Goal: Browse casually

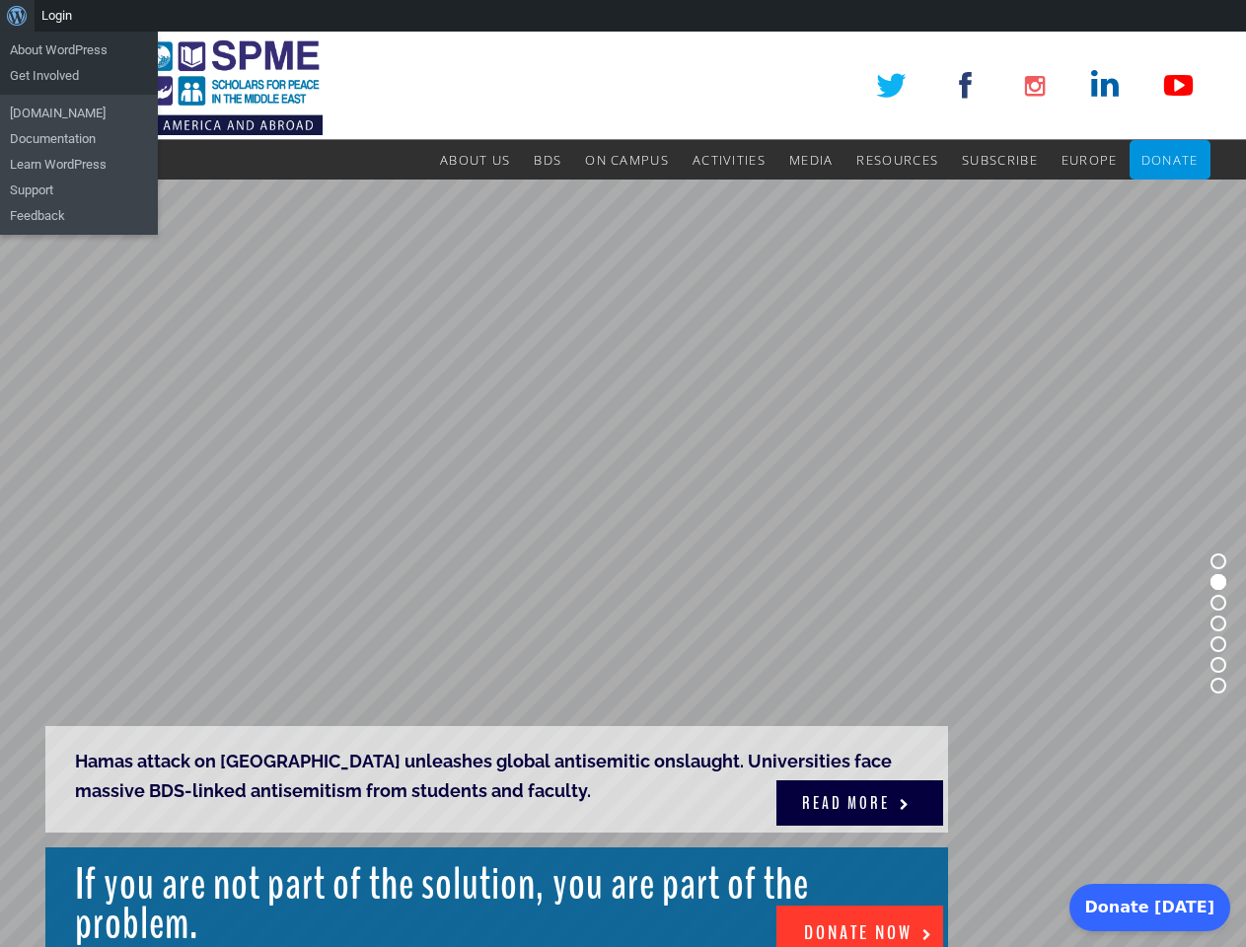
click at [623, 489] on rs-slide "Hamas attack on [GEOGRAPHIC_DATA] unleashes global antisemitic onslaught. Unive…" at bounding box center [623, 624] width 1246 height 888
click at [623, 16] on div "About WordPress About WordPress Get Involved [DOMAIN_NAME] Documentation Learn …" at bounding box center [623, 16] width 1246 height 32
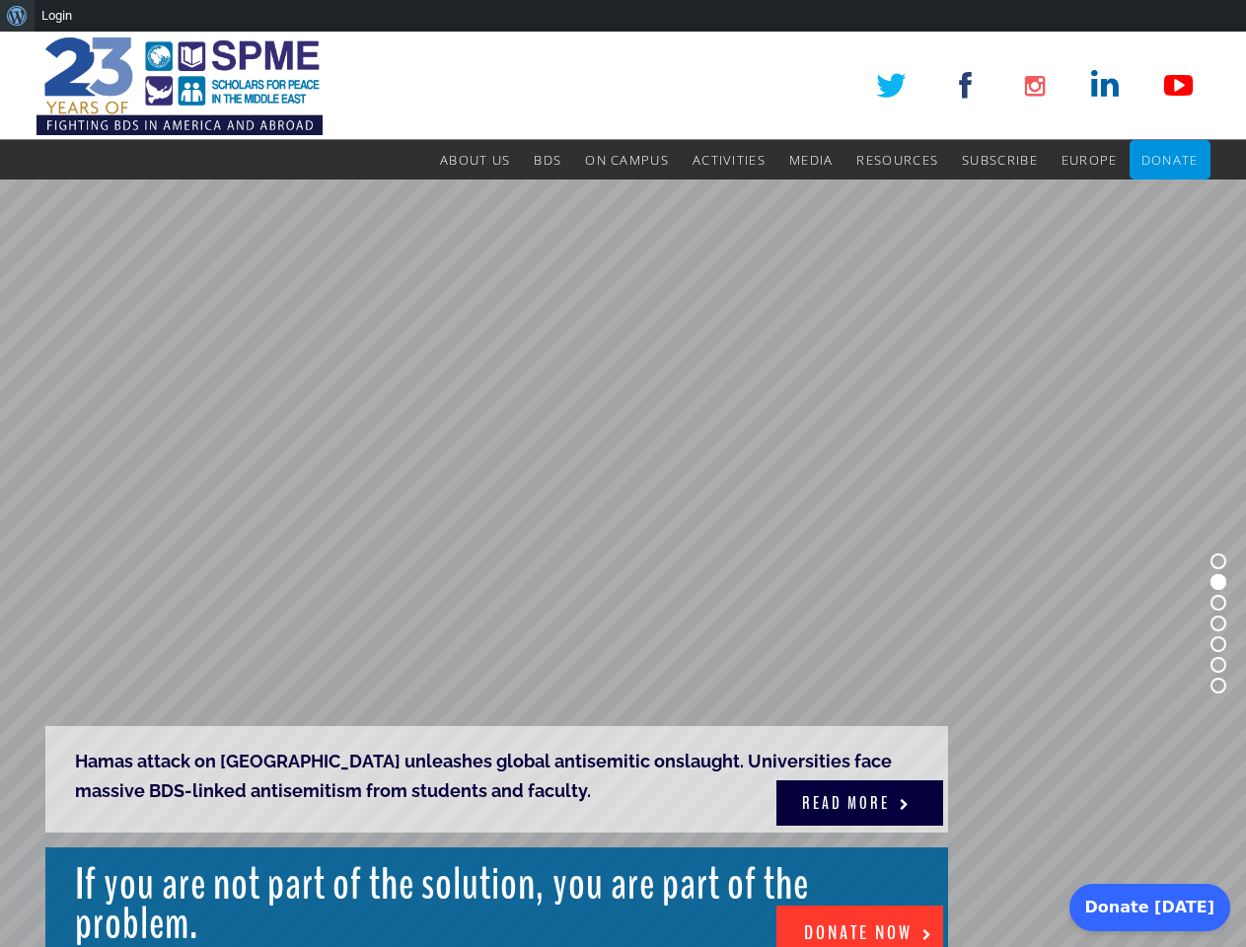
click at [623, 489] on rs-slide "Hamas attack on [GEOGRAPHIC_DATA] unleashes global antisemitic onslaught. Unive…" at bounding box center [623, 624] width 1246 height 888
click at [623, 563] on rs-slide "Hamas attack on [GEOGRAPHIC_DATA] unleashes global antisemitic onslaught. Unive…" at bounding box center [623, 624] width 1246 height 888
click at [1218, 561] on rs-bullet at bounding box center [1219, 561] width 16 height 16
click at [1218, 582] on rs-bullet at bounding box center [1219, 582] width 16 height 16
click at [1218, 603] on rs-bullet at bounding box center [1219, 603] width 16 height 16
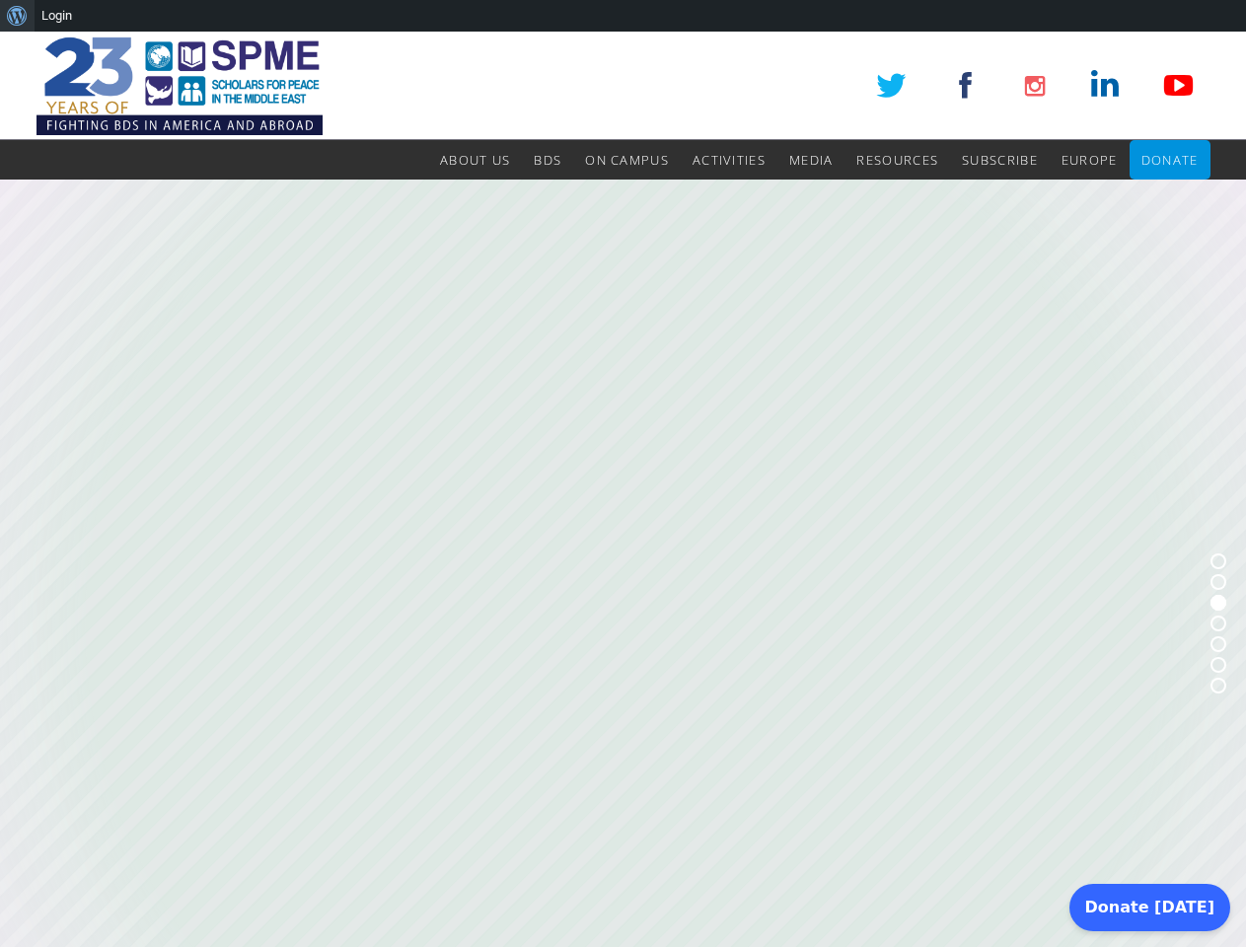
click at [1218, 624] on rs-bullet at bounding box center [1219, 624] width 16 height 16
click at [1218, 644] on rs-bullet at bounding box center [1219, 644] width 16 height 16
click at [1218, 665] on rs-bullet at bounding box center [1219, 665] width 16 height 16
